Goal: Task Accomplishment & Management: Manage account settings

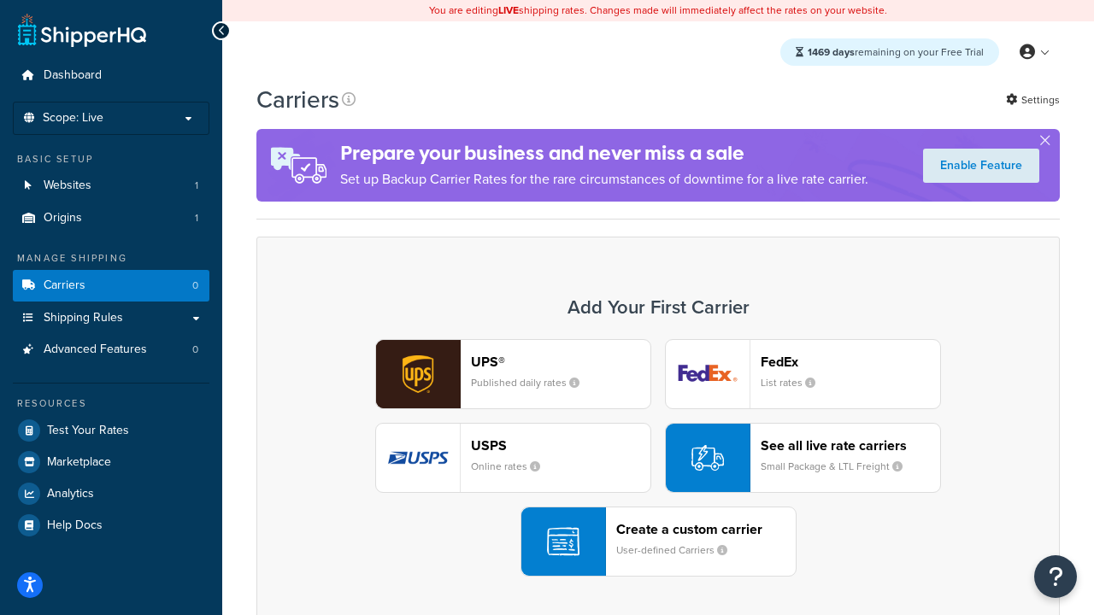
click at [658, 458] on div "UPS® Published daily rates FedEx List rates USPS Online rates See all live rate…" at bounding box center [658, 458] width 768 height 238
click at [851, 362] on header "FedEx" at bounding box center [851, 362] width 180 height 16
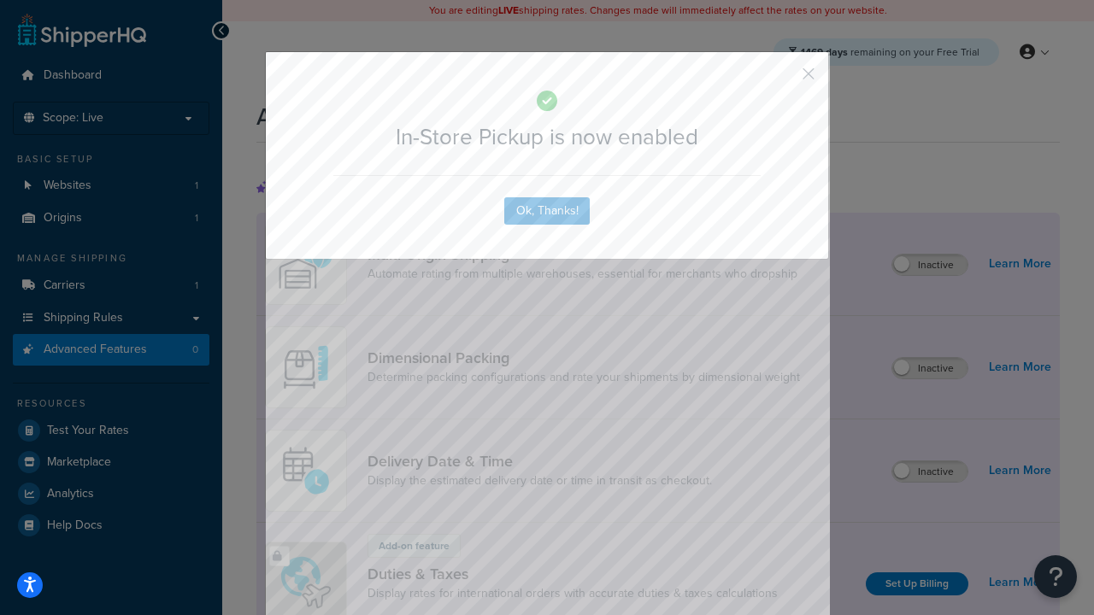
scroll to position [555, 0]
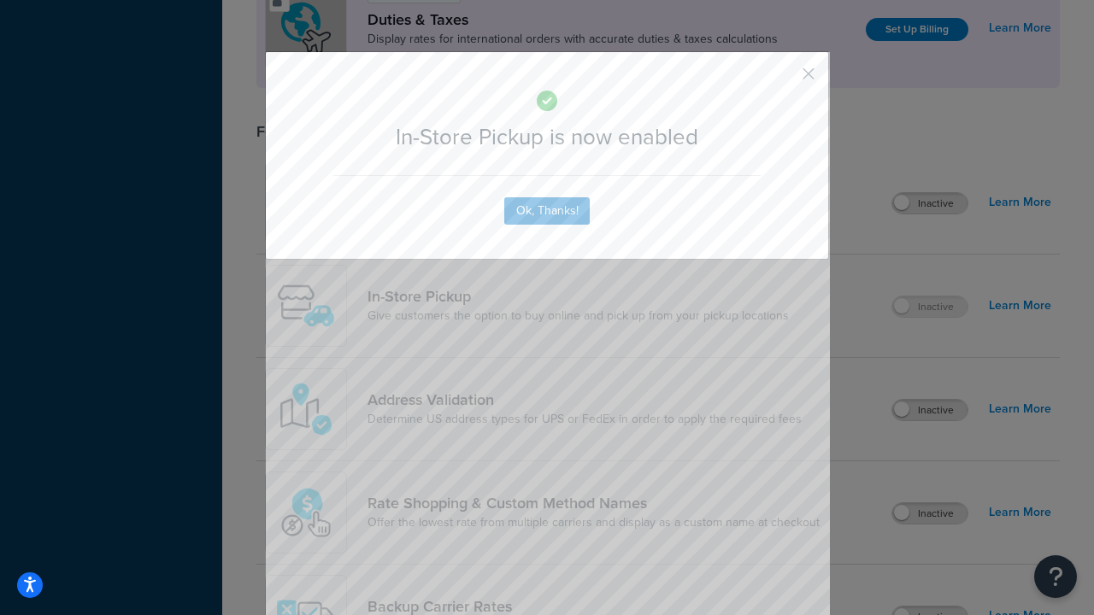
click at [783, 79] on button "button" at bounding box center [783, 80] width 4 height 4
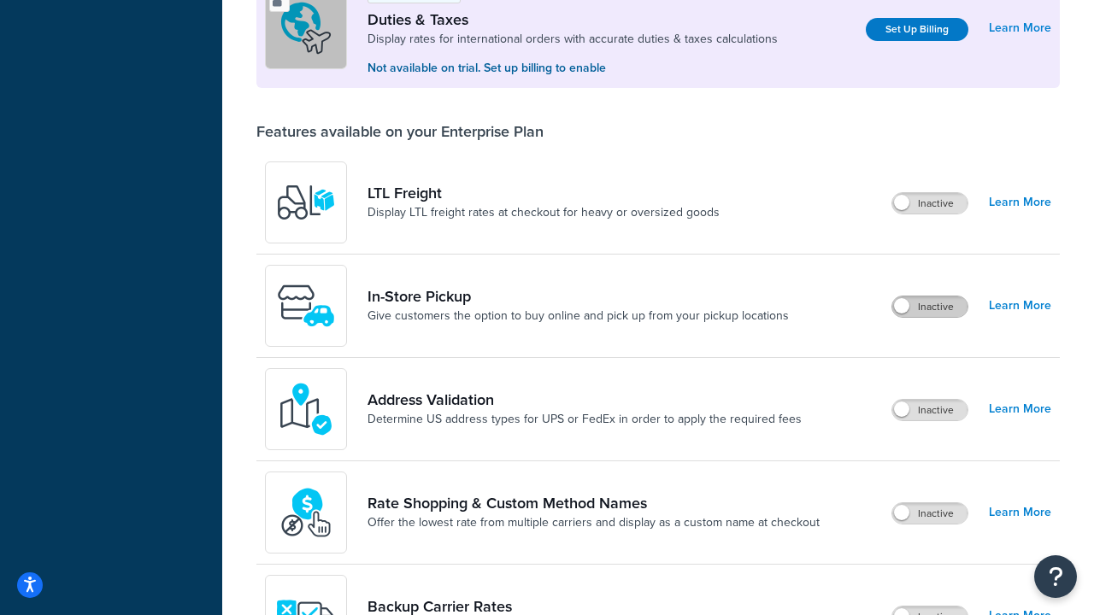
scroll to position [522, 0]
